Goal: Find contact information: Find contact information

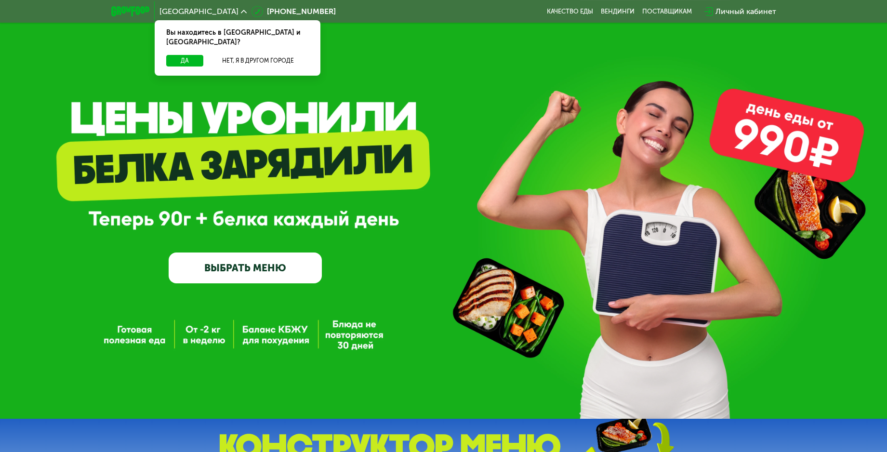
click at [241, 13] on icon at bounding box center [244, 12] width 6 height 6
click at [241, 10] on icon at bounding box center [244, 12] width 6 height 6
click at [227, 44] on div "Вы находитесь в [GEOGRAPHIC_DATA] и [GEOGRAPHIC_DATA]?" at bounding box center [238, 37] width 166 height 35
click at [228, 55] on button "Нет, я в другом городе" at bounding box center [258, 61] width 102 height 12
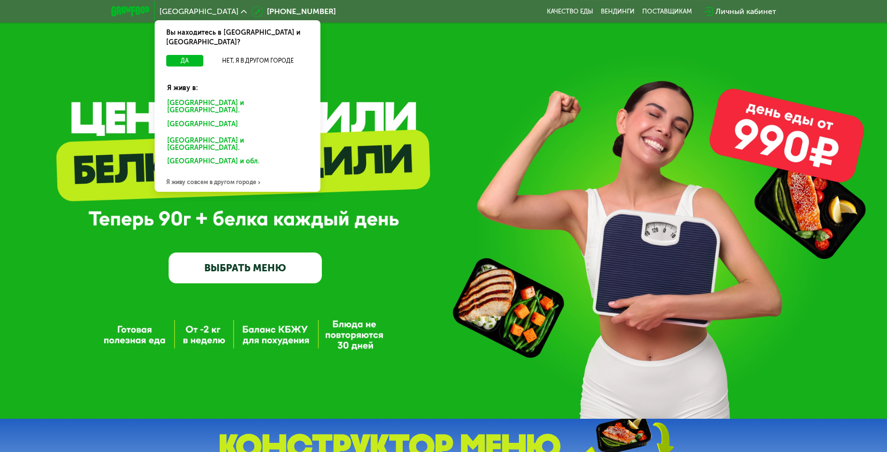
click at [426, 58] on div "GrowFood — доставка правильного питания ВЫБРАТЬ МЕНЮ" at bounding box center [443, 209] width 887 height 419
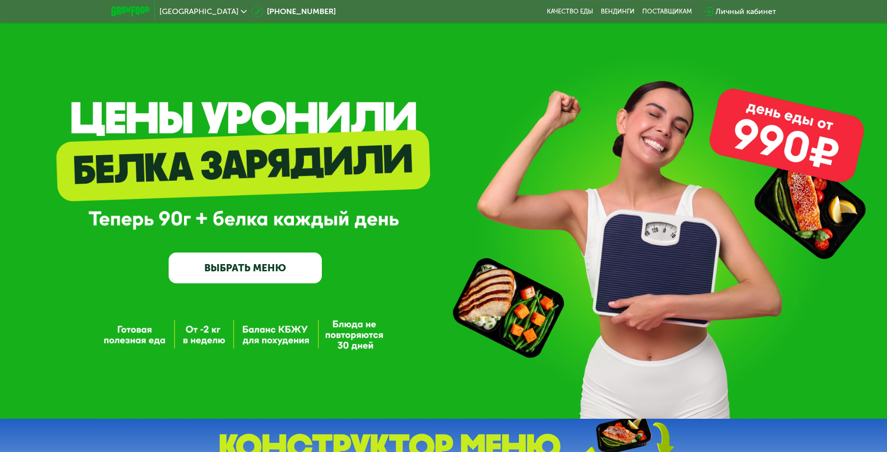
click at [136, 12] on img at bounding box center [130, 11] width 38 height 10
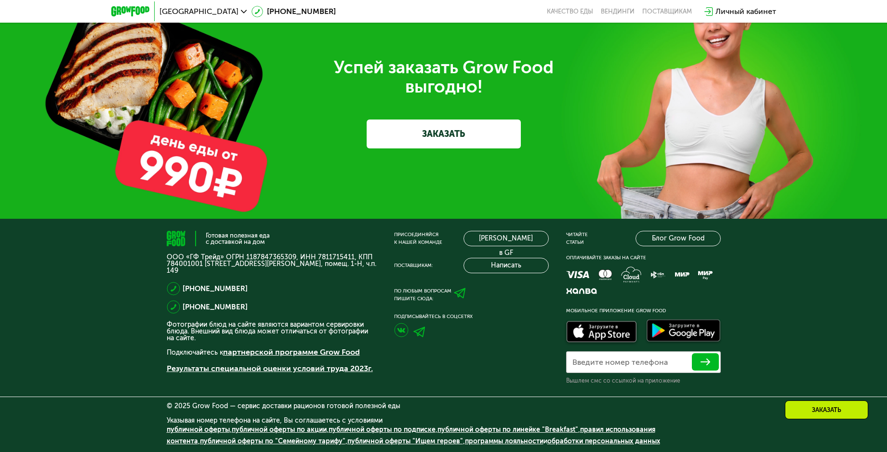
scroll to position [2988, 0]
drag, startPoint x: 313, startPoint y: 257, endPoint x: 348, endPoint y: 257, distance: 34.7
click at [348, 257] on p "ООО «ГФ Трейд» ОГРН 1187847365309, ИНН 7811715411, КПП 784001001 [STREET_ADDRES…" at bounding box center [272, 264] width 210 height 20
click at [333, 254] on p "ООО «ГФ Трейд» ОГРН 1187847365309, ИНН 7811715411, КПП 784001001 [STREET_ADDRES…" at bounding box center [272, 264] width 210 height 20
drag, startPoint x: 316, startPoint y: 254, endPoint x: 349, endPoint y: 257, distance: 32.8
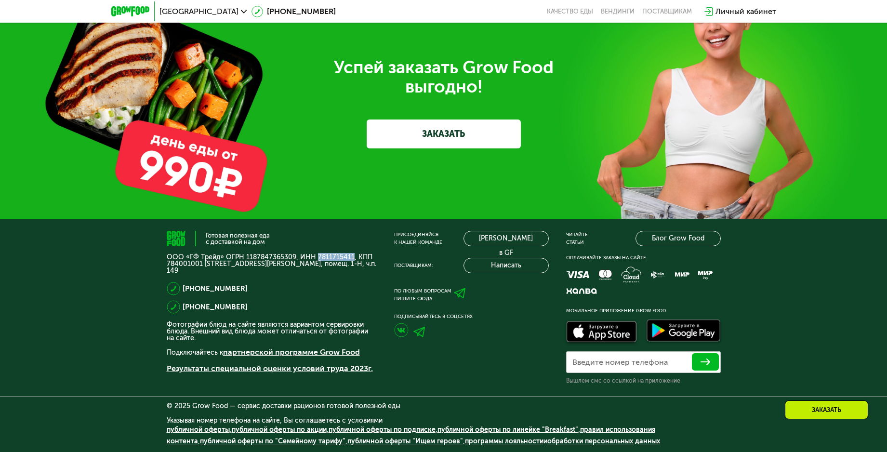
click at [349, 257] on p "ООО «ГФ Трейд» ОГРН 1187847365309, ИНН 7811715411, КПП 784001001 [STREET_ADDRES…" at bounding box center [272, 264] width 210 height 20
copy p "7811715411"
